Goal: Task Accomplishment & Management: Use online tool/utility

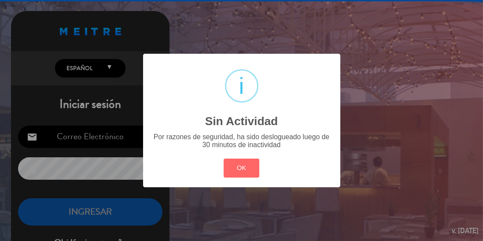
click at [240, 170] on button "OK" at bounding box center [242, 168] width 36 height 19
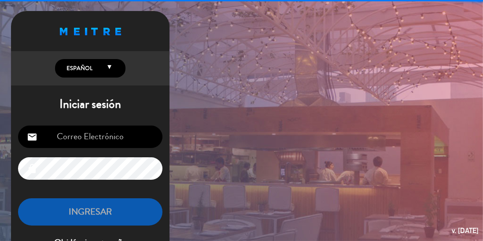
click at [120, 142] on input "email" at bounding box center [90, 137] width 144 height 22
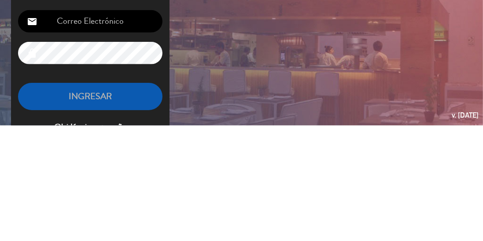
type input "[EMAIL_ADDRESS][DOMAIN_NAME]"
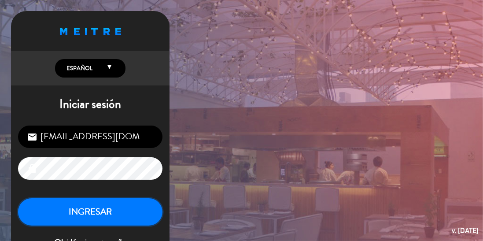
click at [127, 219] on button "INGRESAR" at bounding box center [90, 212] width 144 height 28
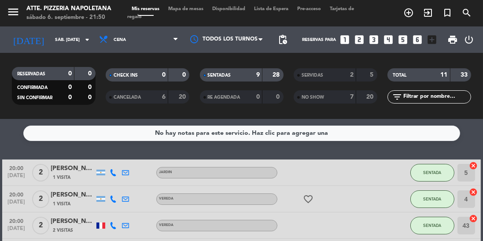
click at [181, 7] on span "Mapa de mesas" at bounding box center [186, 9] width 44 height 5
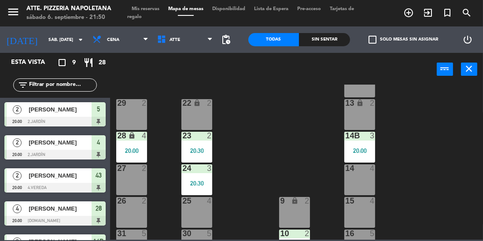
scroll to position [98, 0]
click at [200, 145] on div "23 2 20:30" at bounding box center [196, 147] width 31 height 31
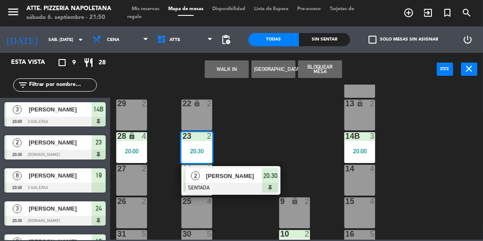
scroll to position [130, 0]
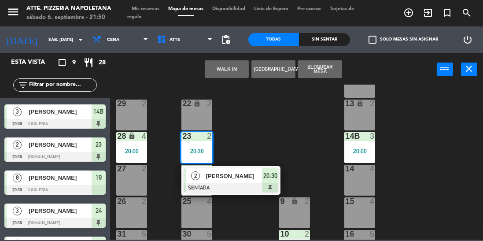
click at [69, 152] on div "[PERSON_NAME]" at bounding box center [60, 144] width 64 height 15
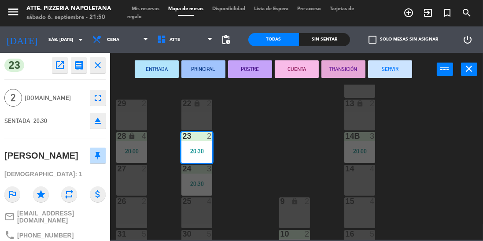
click at [393, 67] on button "SERVIR" at bounding box center [390, 69] width 44 height 18
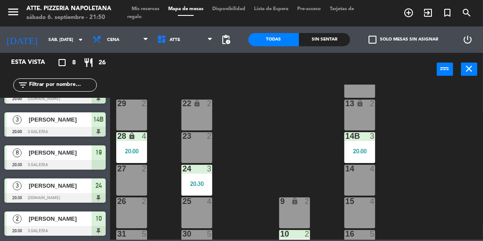
scroll to position [0, 0]
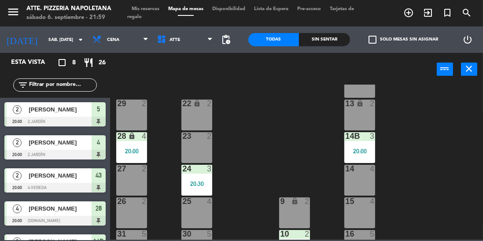
click at [167, 182] on div "43 2 20:00 42 lock 4 41B lock 4 44 2 40 lock 2 12 lock 2 13 lock 2 29 2 22 lock…" at bounding box center [299, 162] width 368 height 155
click at [191, 190] on div "24 3 20:30" at bounding box center [196, 180] width 31 height 31
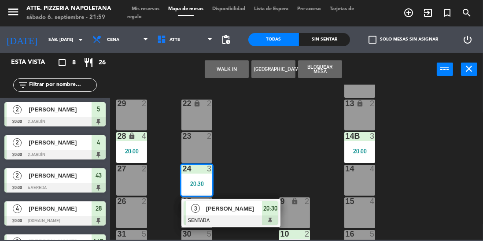
scroll to position [122, 0]
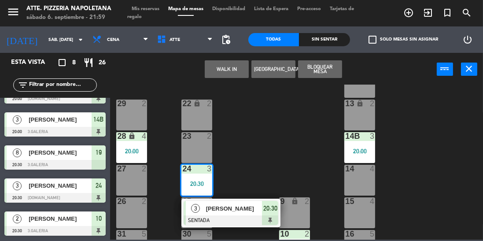
click at [62, 196] on div at bounding box center [54, 198] width 101 height 10
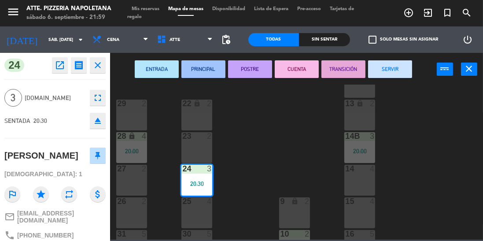
click at [390, 75] on button "SERVIR" at bounding box center [390, 69] width 44 height 18
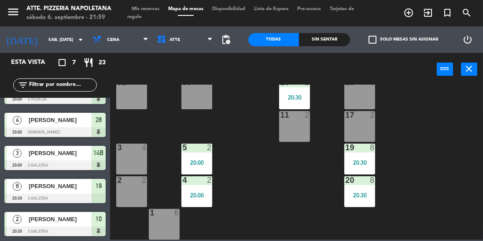
scroll to position [0, 0]
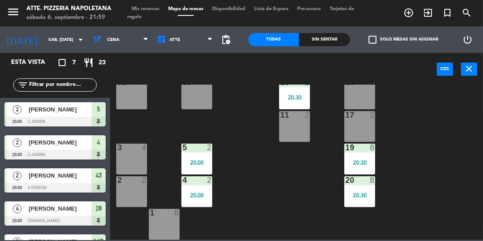
click at [30, 140] on span "[PERSON_NAME]" at bounding box center [60, 142] width 63 height 9
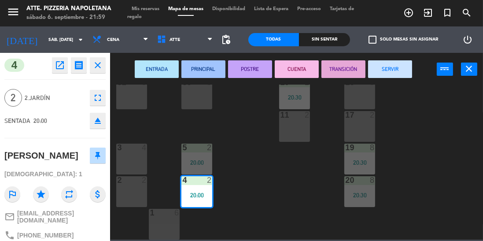
click at [383, 66] on button "SERVIR" at bounding box center [390, 69] width 44 height 18
